Goal: Communication & Community: Participate in discussion

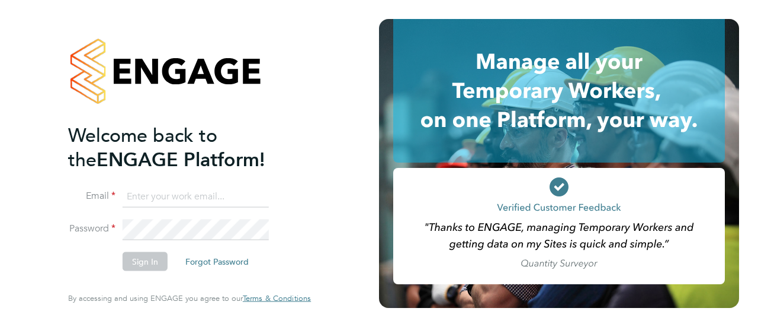
type input "aimee.macleodfolan@bluearrow.co.uk"
click at [156, 263] on button "Sign In" at bounding box center [145, 261] width 45 height 19
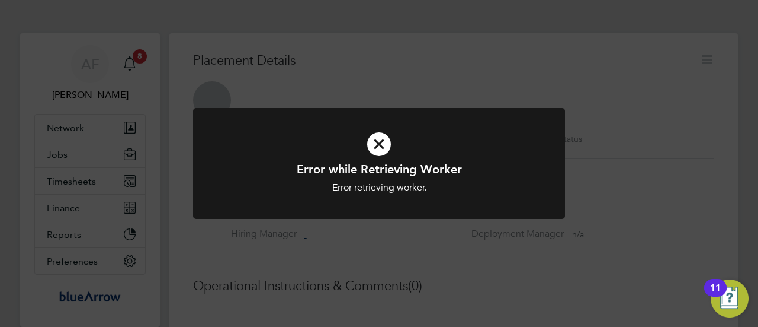
click at [379, 159] on icon at bounding box center [379, 144] width 308 height 46
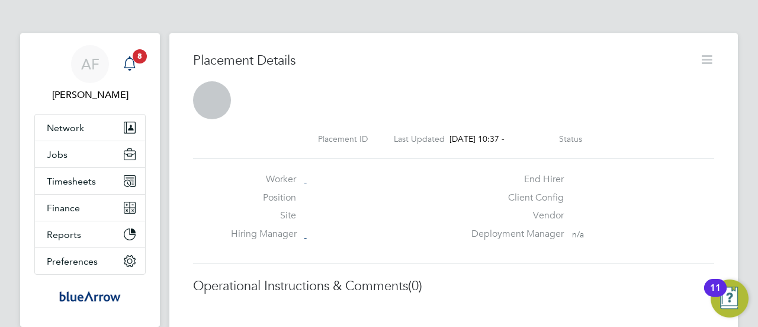
click at [135, 64] on icon "Main navigation" at bounding box center [130, 63] width 14 height 14
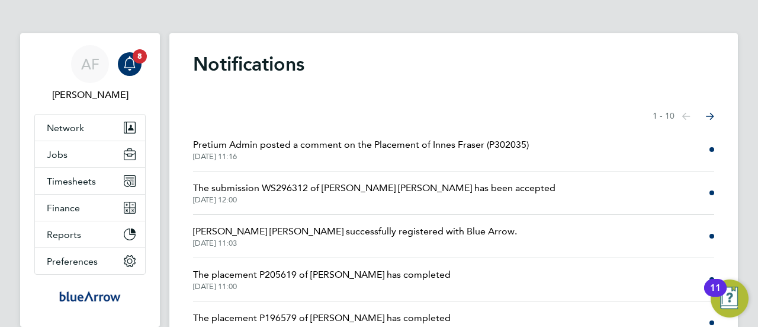
click at [407, 145] on span "Pretium Admin posted a comment on the Placement of Innes Fraser (P302035)" at bounding box center [361, 144] width 336 height 14
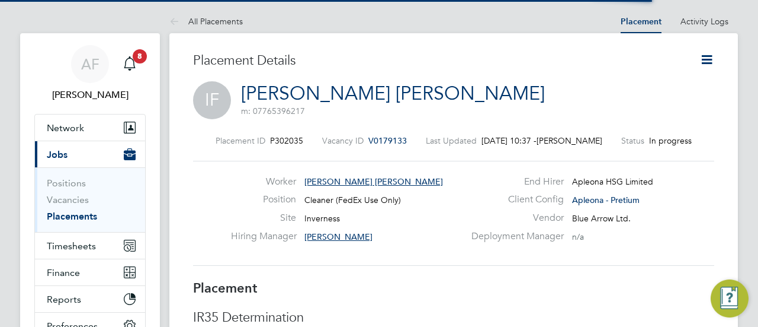
scroll to position [6, 6]
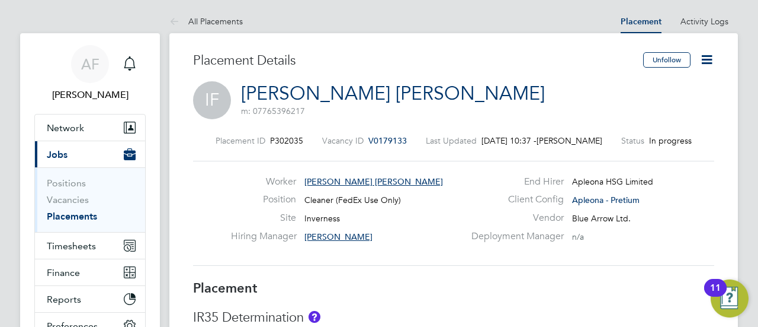
click at [706, 59] on icon at bounding box center [707, 59] width 15 height 15
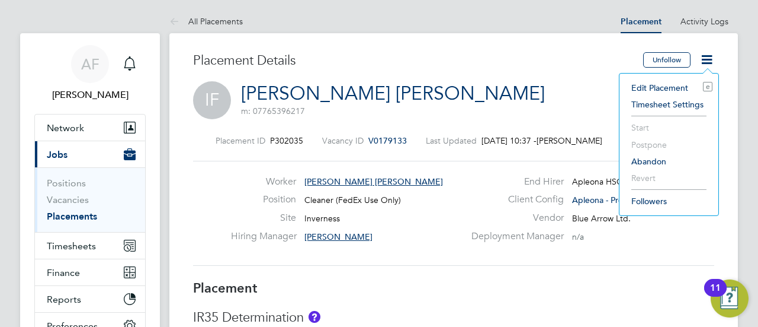
click at [646, 123] on li "Start" at bounding box center [669, 127] width 87 height 17
click at [514, 146] on div "Placement ID P302035 Vacancy ID V0179133 Last Updated [DATE] 10:37 - [PERSON_NA…" at bounding box center [453, 200] width 521 height 159
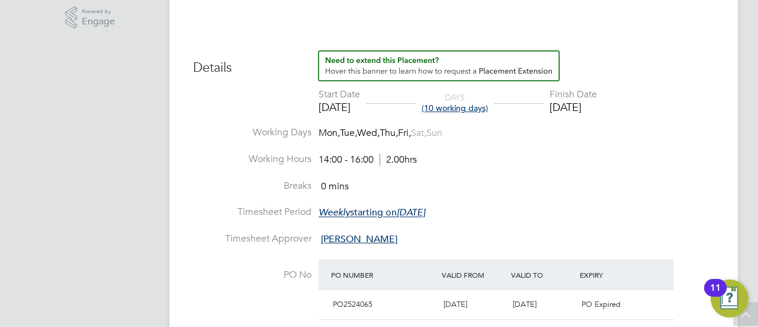
click at [329, 100] on div "[DATE]" at bounding box center [339, 107] width 41 height 14
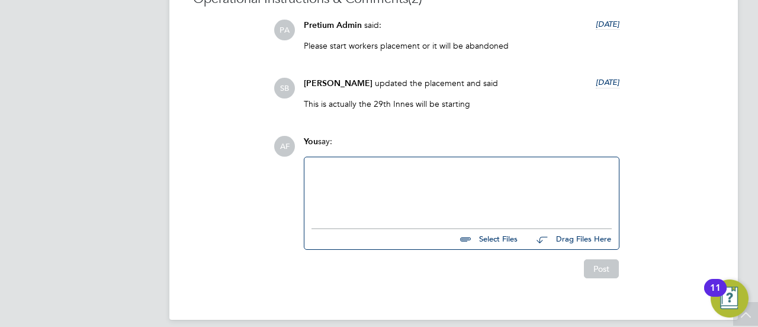
click at [413, 171] on div at bounding box center [462, 189] width 300 height 51
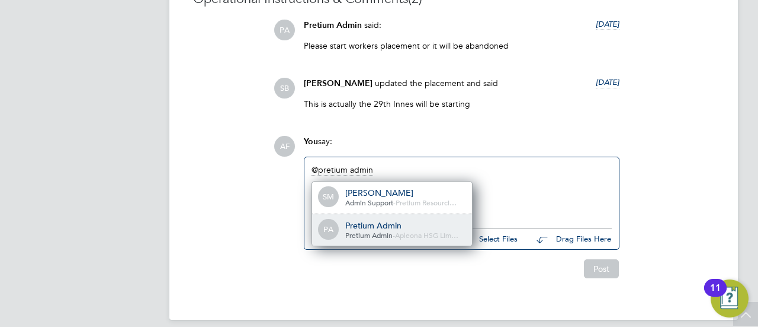
click at [399, 227] on div "Pretium Admin" at bounding box center [404, 225] width 119 height 11
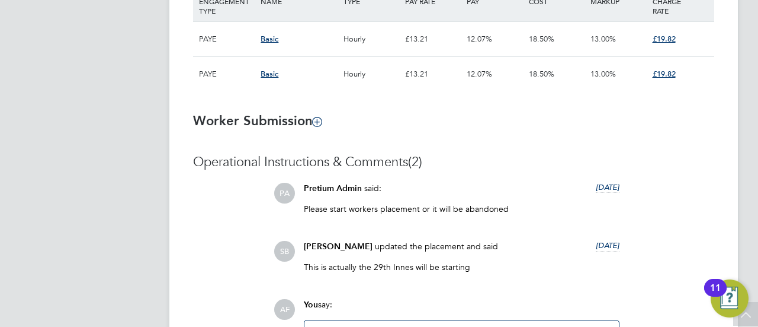
scroll to position [1003, 0]
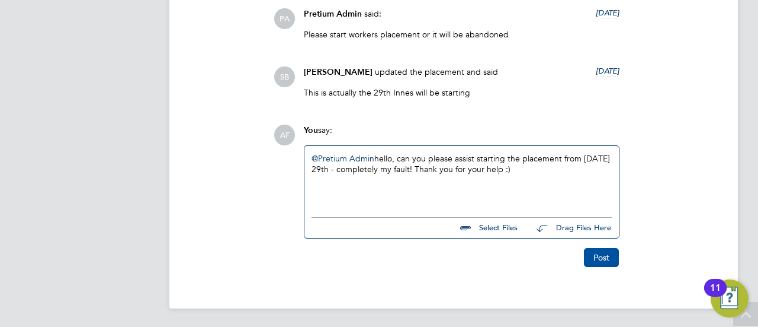
click at [599, 249] on button "Post" at bounding box center [601, 257] width 35 height 19
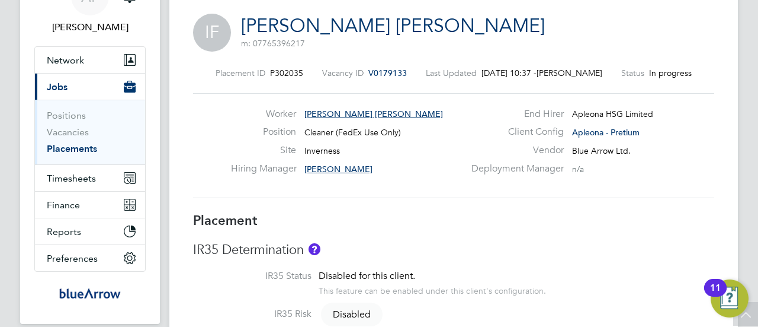
scroll to position [0, 0]
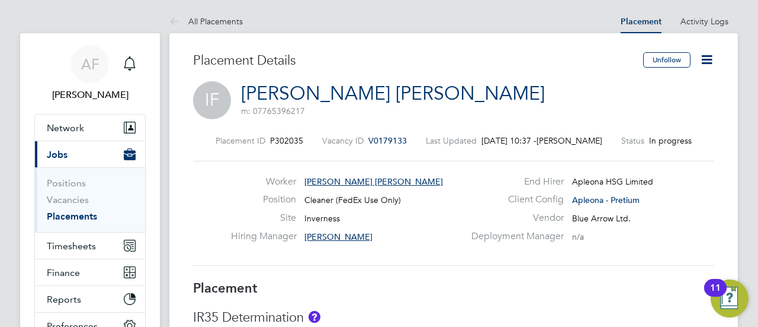
click at [705, 60] on icon at bounding box center [707, 59] width 15 height 15
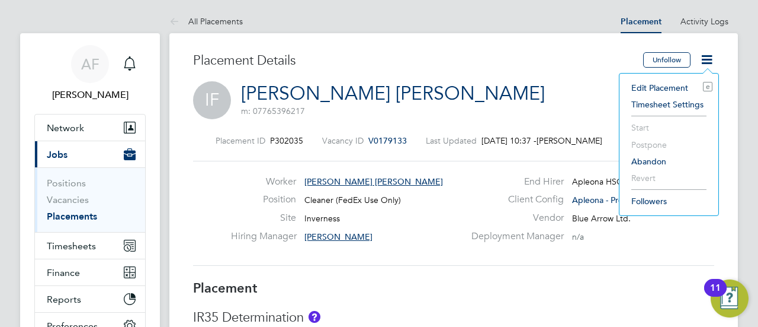
click at [635, 125] on li "Start" at bounding box center [669, 127] width 87 height 17
click at [448, 233] on div "Hiring Manager [PERSON_NAME]" at bounding box center [347, 239] width 233 height 18
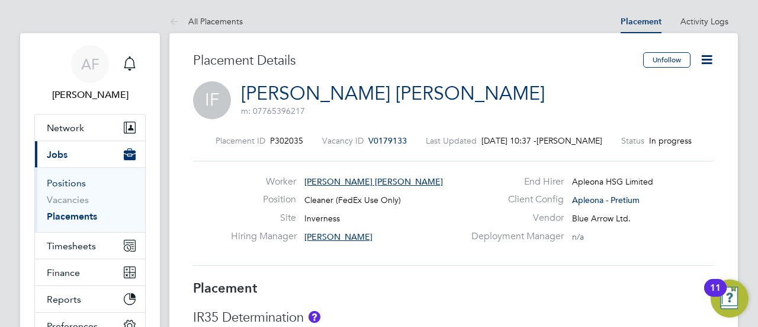
click at [73, 185] on link "Positions" at bounding box center [66, 182] width 39 height 11
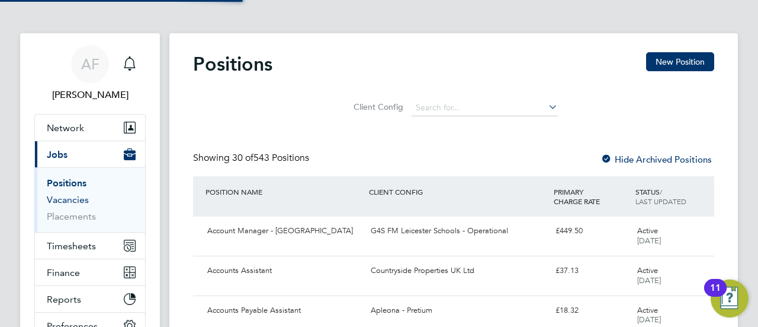
click at [73, 201] on link "Vacancies" at bounding box center [68, 199] width 42 height 11
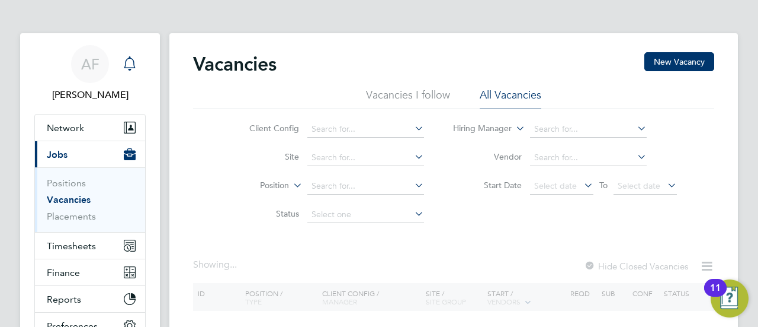
click at [140, 66] on div "Main navigation" at bounding box center [130, 64] width 24 height 24
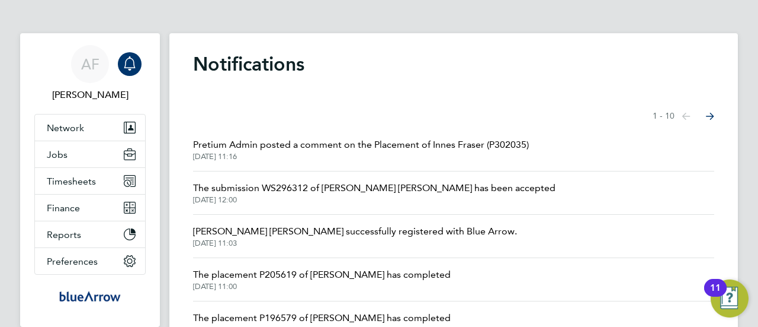
click at [367, 238] on span "[PERSON_NAME] [PERSON_NAME] successfully registered with Blue Arrow." at bounding box center [355, 231] width 324 height 14
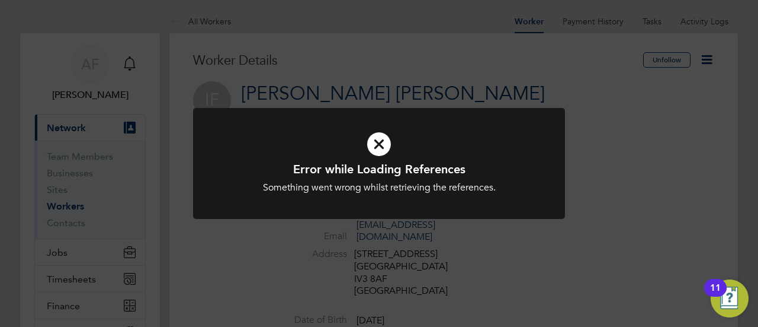
click at [373, 139] on icon at bounding box center [379, 144] width 308 height 46
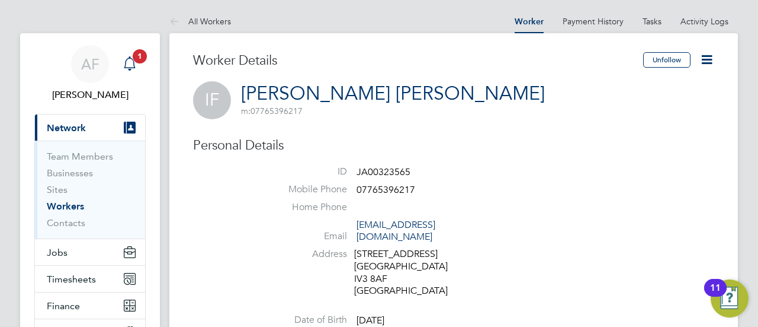
click at [137, 63] on div "Main navigation" at bounding box center [130, 64] width 24 height 24
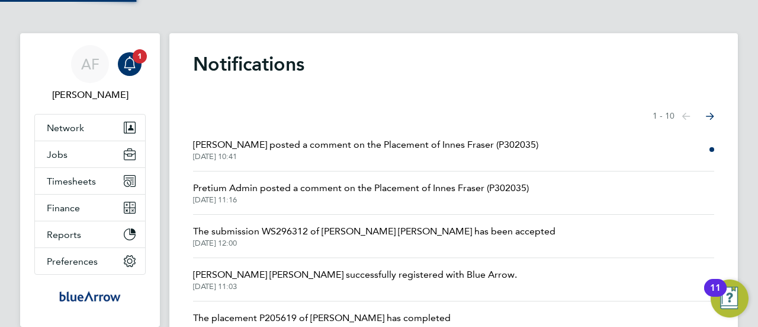
click at [363, 151] on span "[PERSON_NAME] posted a comment on the Placement of Innes Fraser (P302035)" at bounding box center [365, 144] width 345 height 14
